Goal: Information Seeking & Learning: Learn about a topic

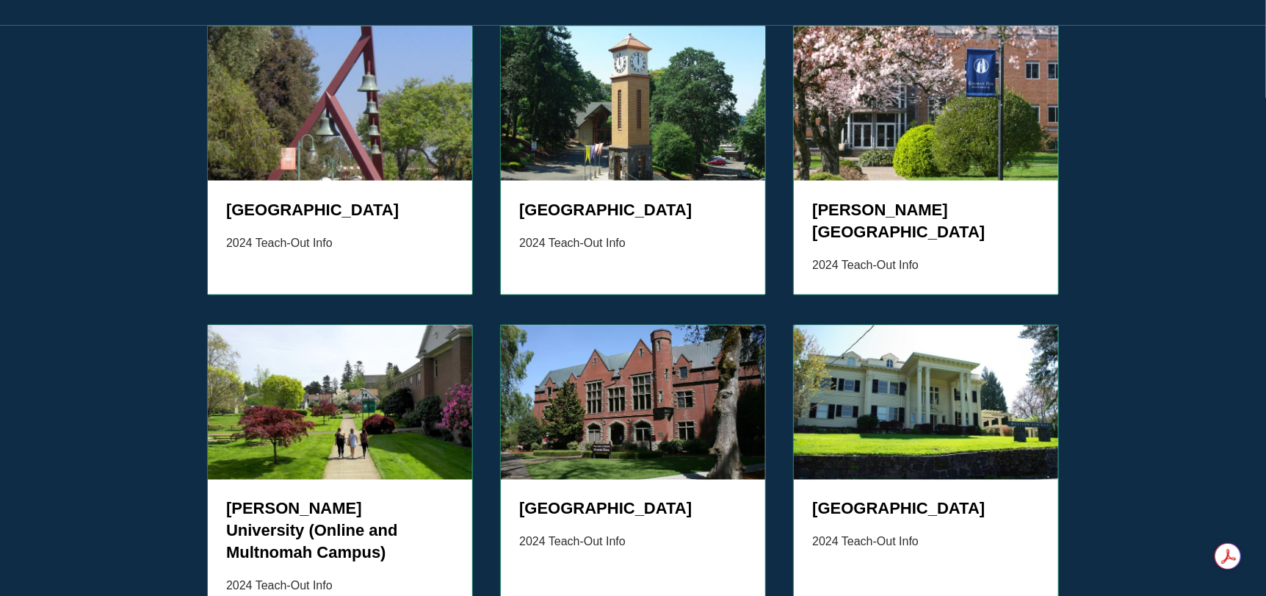
scroll to position [1468, 0]
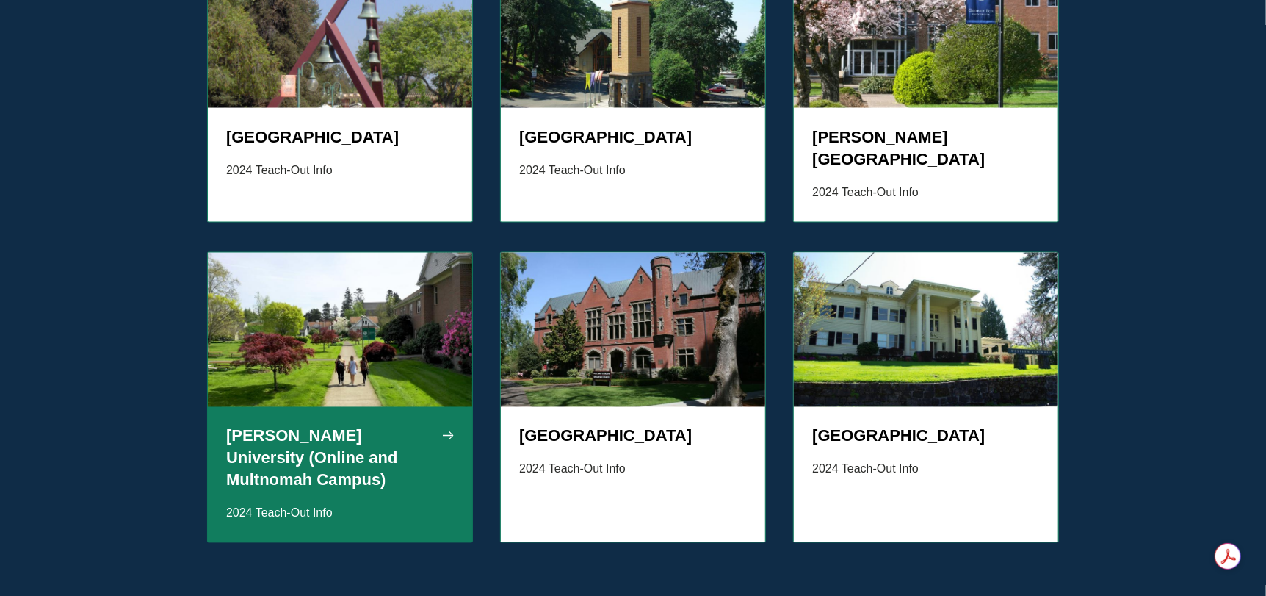
click at [291, 425] on h5 "[PERSON_NAME] University (Online and Multnomah Campus)" at bounding box center [340, 458] width 228 height 66
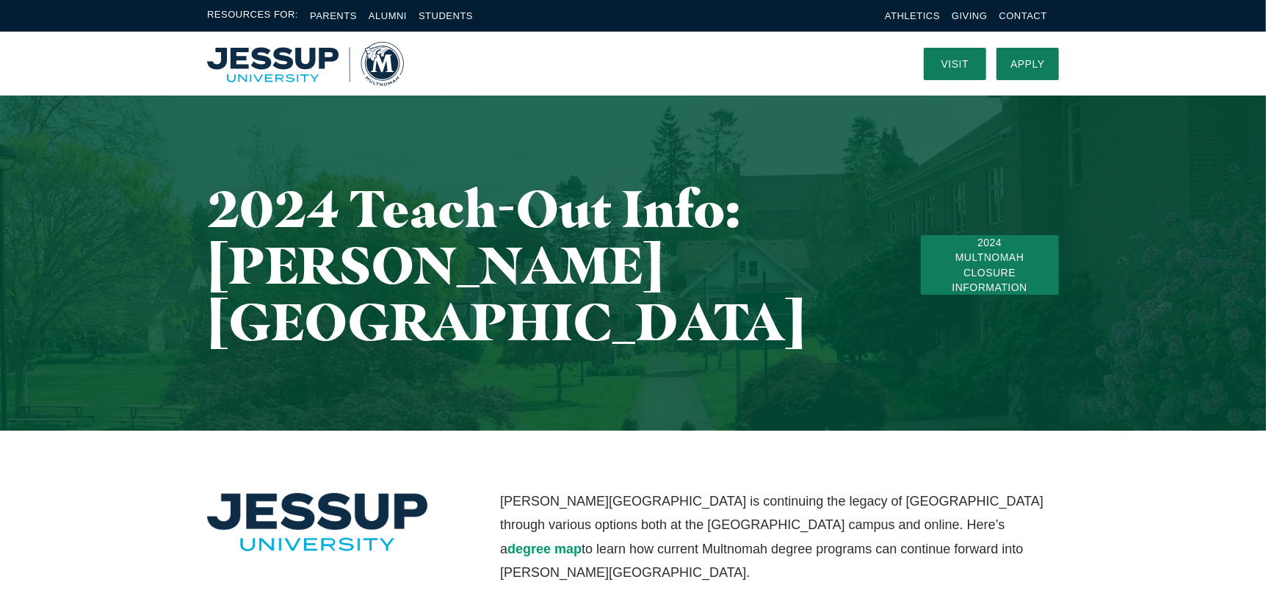
click at [268, 60] on img "Home" at bounding box center [305, 64] width 197 height 44
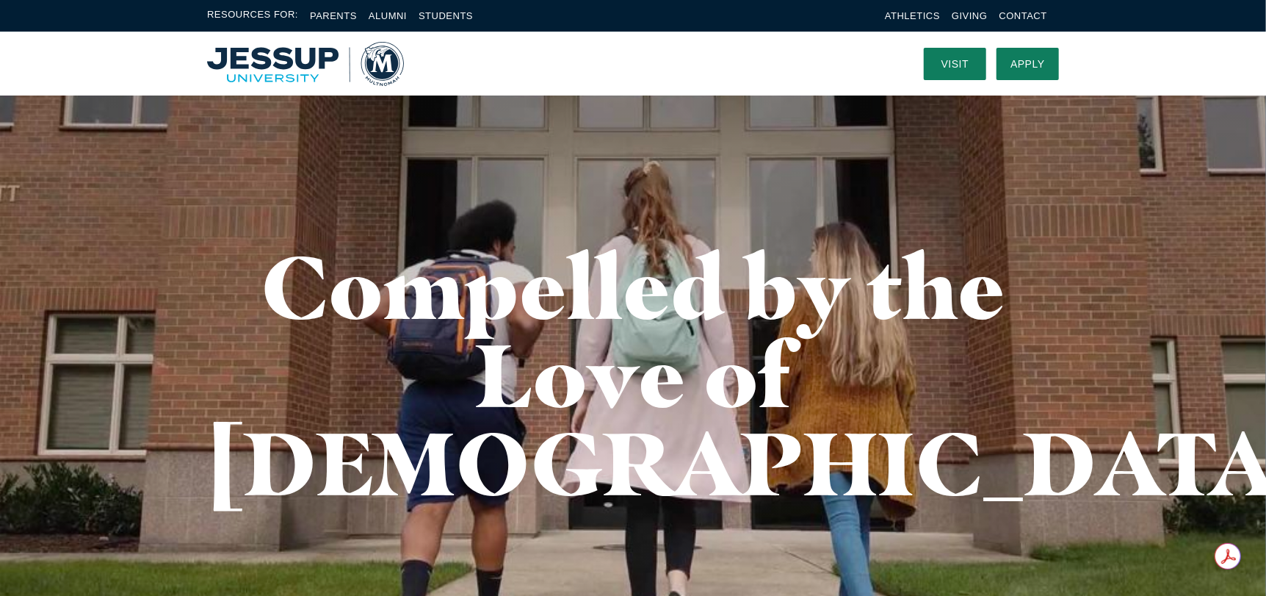
click at [383, 59] on img "Home" at bounding box center [305, 64] width 197 height 44
click at [439, 11] on link "Students" at bounding box center [446, 15] width 54 height 11
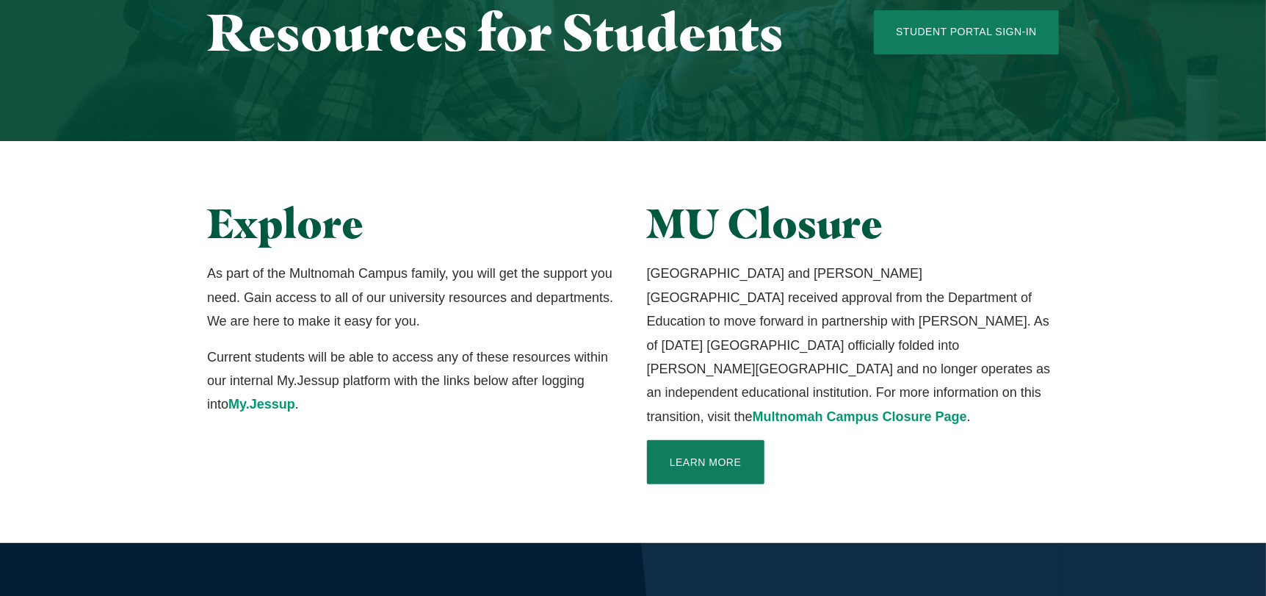
scroll to position [366, 0]
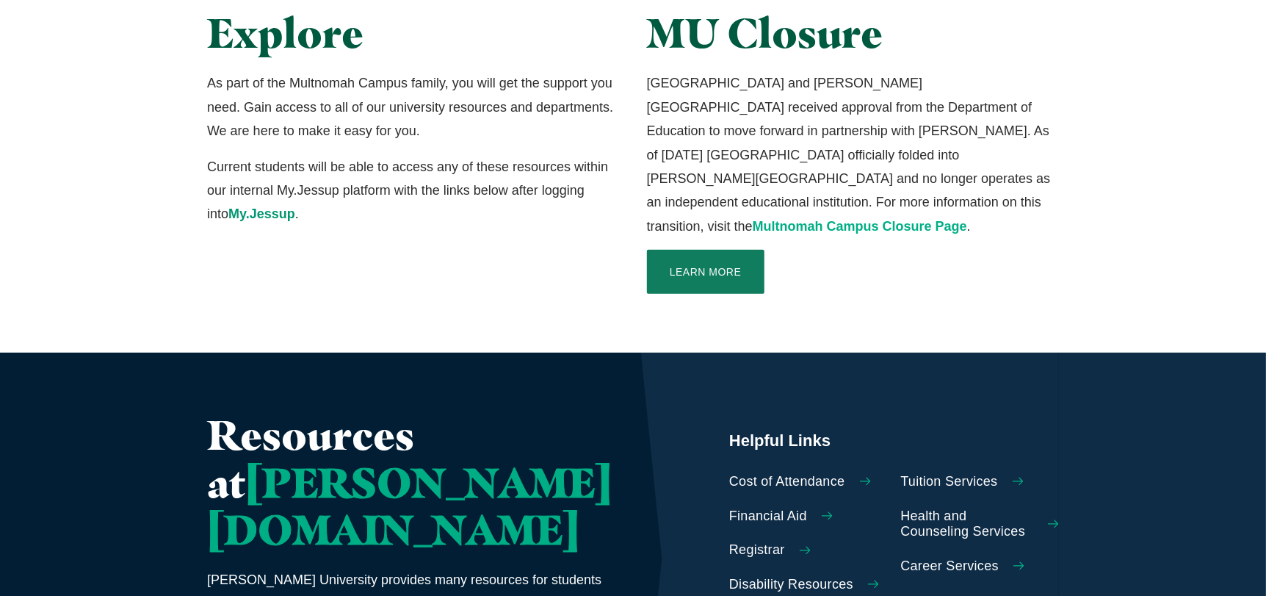
click at [761, 219] on link "Multnomah Campus Closure Page" at bounding box center [860, 226] width 214 height 15
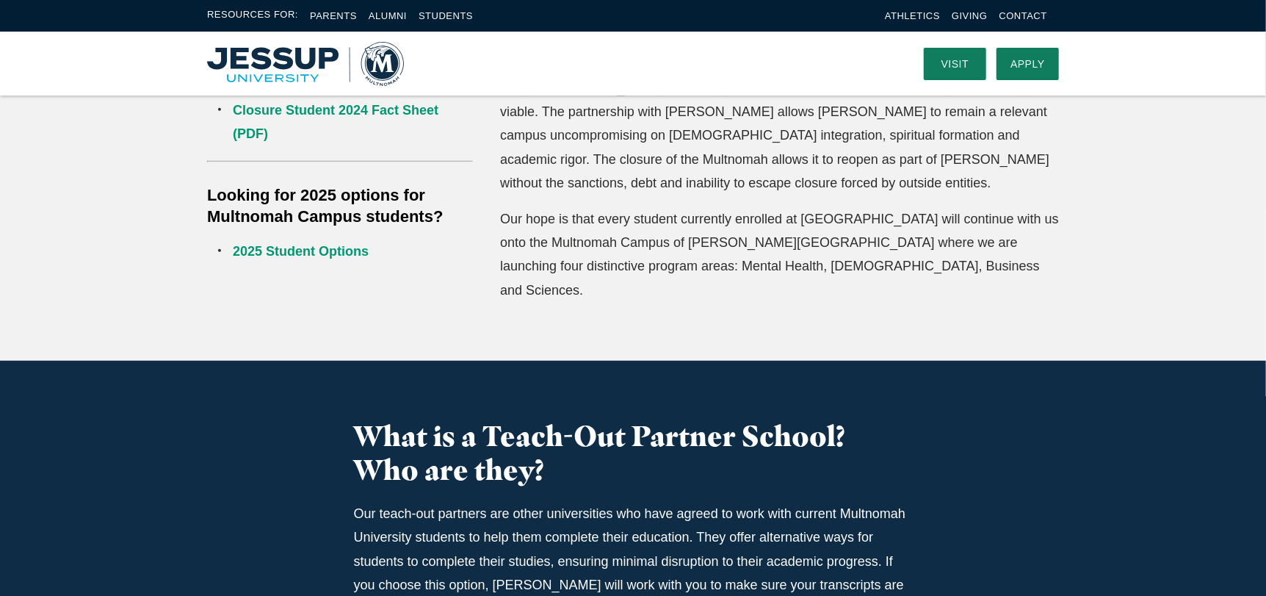
scroll to position [441, 0]
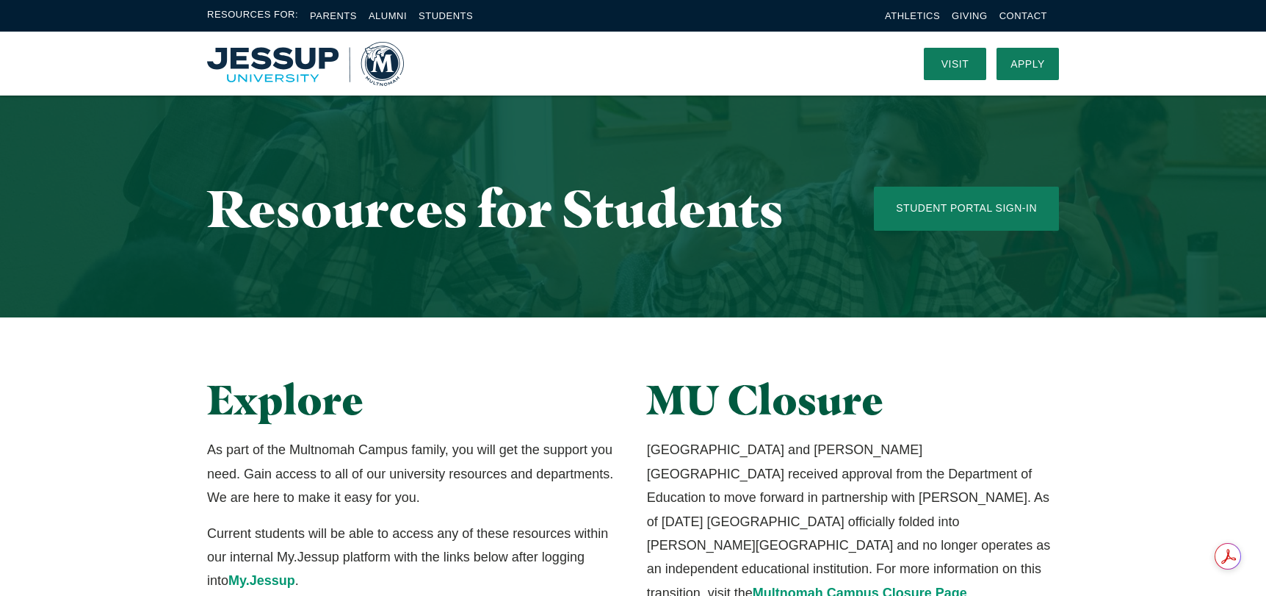
scroll to position [366, 0]
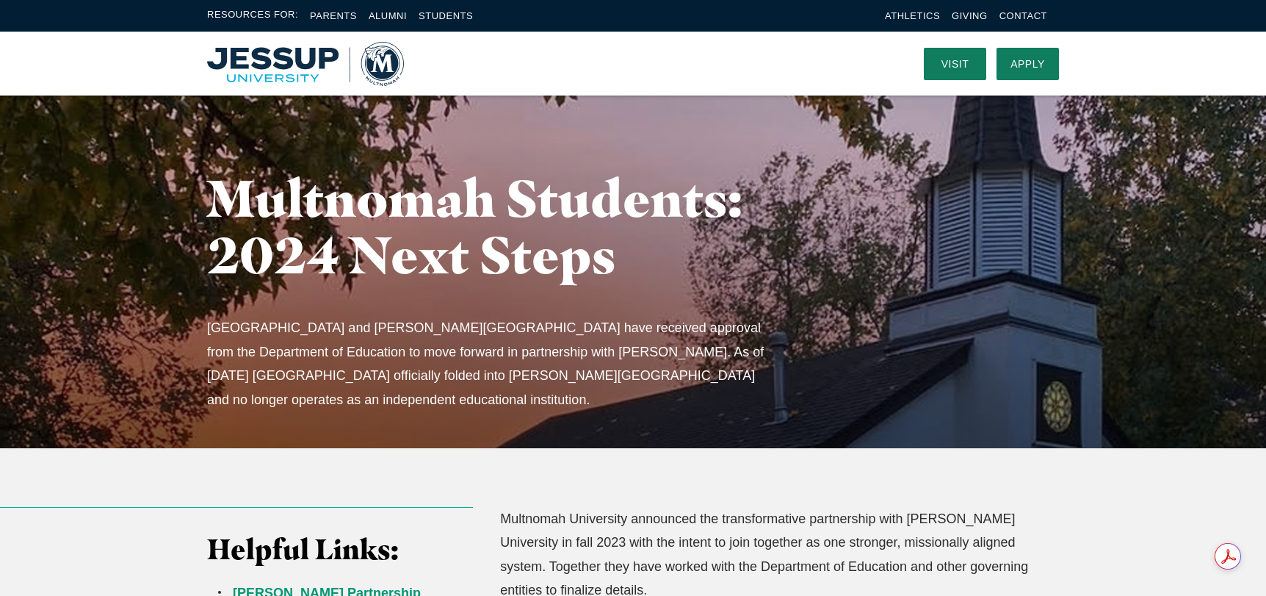
scroll to position [1468, 0]
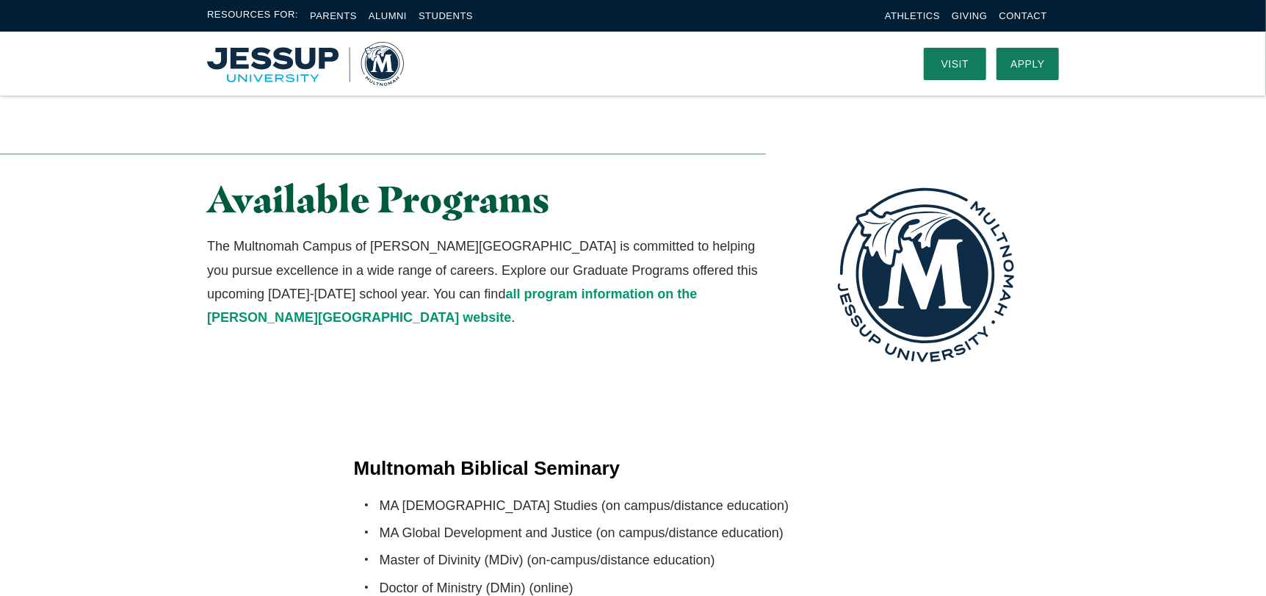
scroll to position [2570, 0]
